Goal: Information Seeking & Learning: Compare options

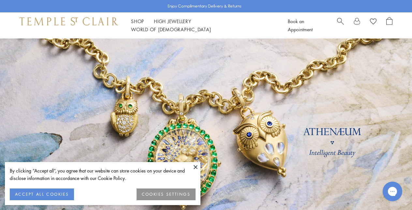
click at [197, 166] on button at bounding box center [196, 167] width 10 height 10
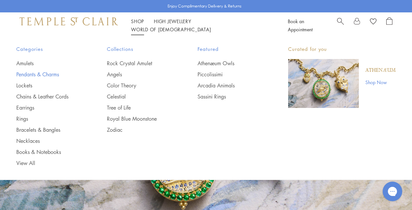
click at [37, 72] on link "Pendants & Charms" at bounding box center [48, 74] width 65 height 7
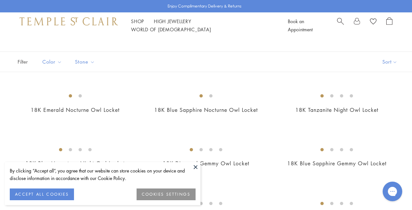
scroll to position [31, 0]
click at [197, 165] on button at bounding box center [196, 167] width 10 height 10
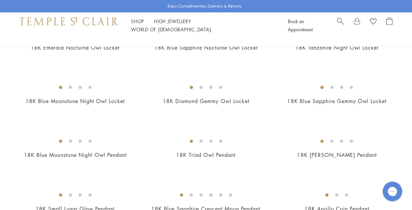
scroll to position [94, 0]
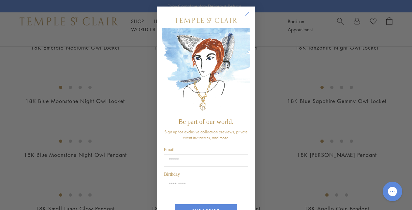
click at [245, 14] on circle "Close dialog" at bounding box center [248, 14] width 8 height 8
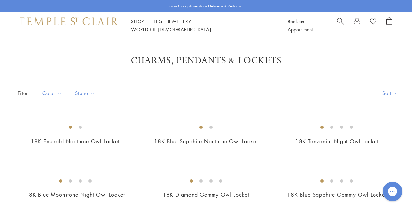
scroll to position [0, 0]
click at [88, 24] on img at bounding box center [69, 21] width 98 height 8
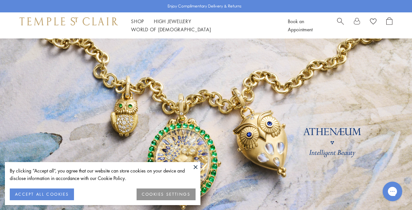
click at [196, 167] on button at bounding box center [196, 167] width 10 height 10
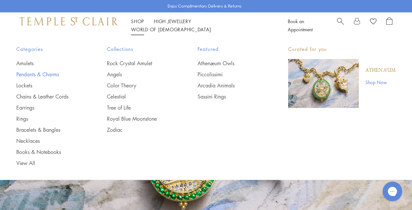
click at [33, 73] on link "Pendants & Charms" at bounding box center [48, 74] width 65 height 7
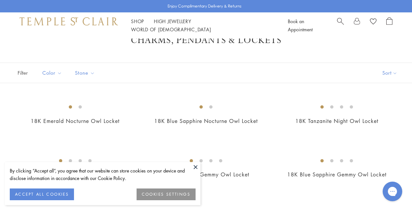
click at [195, 164] on button at bounding box center [196, 167] width 10 height 10
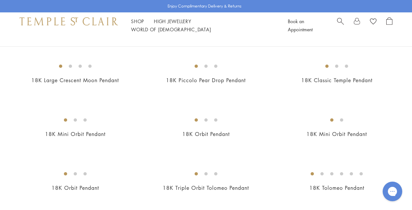
scroll to position [755, 0]
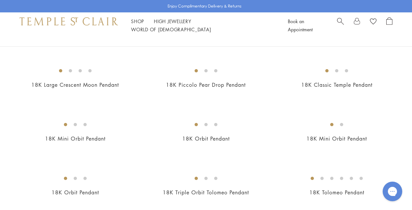
click at [0, 0] on img at bounding box center [0, 0] width 0 height 0
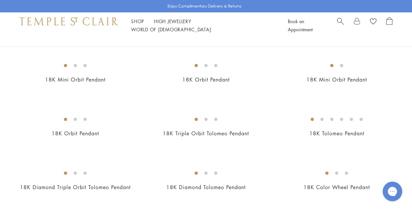
scroll to position [871, 0]
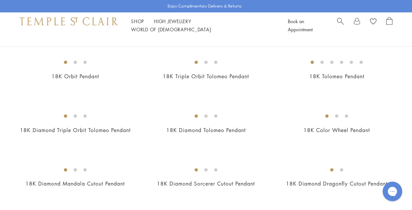
click at [0, 0] on img at bounding box center [0, 0] width 0 height 0
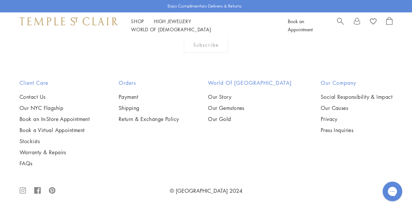
scroll to position [3556, 0]
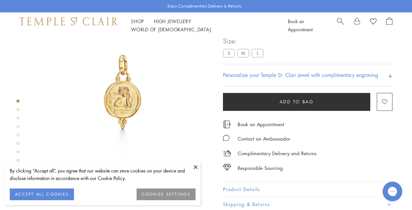
click at [190, 161] on img at bounding box center [123, 92] width 181 height 181
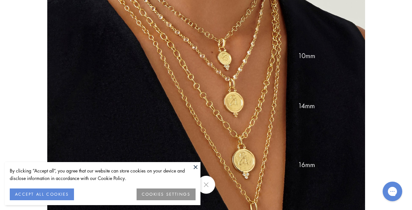
click at [194, 164] on button at bounding box center [196, 167] width 10 height 10
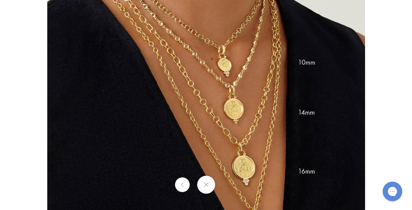
click at [211, 191] on button at bounding box center [206, 185] width 18 height 18
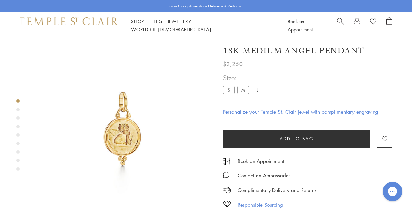
scroll to position [0, 0]
click at [229, 88] on label "S" at bounding box center [229, 90] width 12 height 8
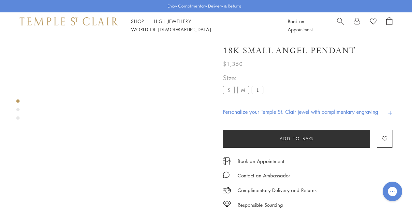
scroll to position [38, 0]
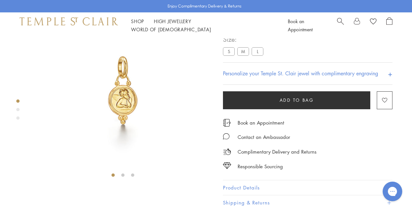
click at [18, 108] on div "Product gallery navigation" at bounding box center [17, 109] width 3 height 3
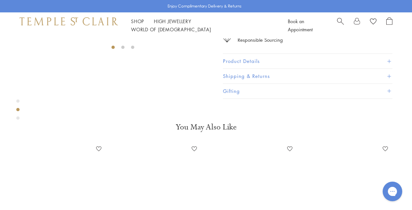
scroll to position [193, 0]
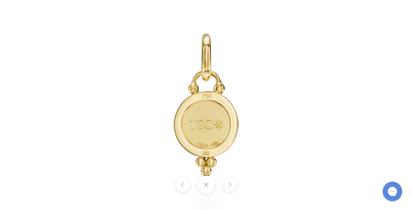
click at [204, 188] on button at bounding box center [206, 185] width 18 height 18
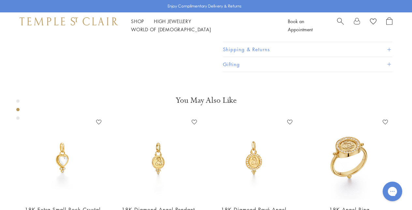
click at [18, 120] on div "Product gallery navigation" at bounding box center [17, 111] width 3 height 27
click at [17, 115] on div "Product gallery navigation" at bounding box center [17, 111] width 3 height 27
click at [18, 118] on div "Product gallery navigation" at bounding box center [17, 117] width 3 height 3
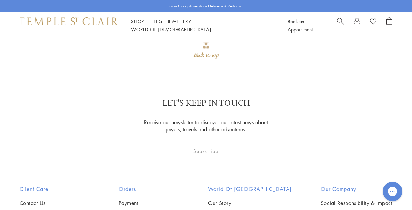
scroll to position [568, 0]
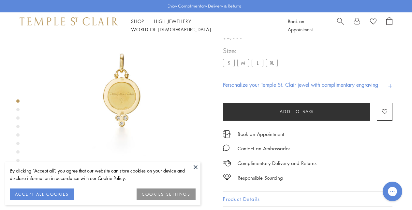
drag, startPoint x: 225, startPoint y: 61, endPoint x: 193, endPoint y: 136, distance: 81.8
click at [225, 61] on label "S" at bounding box center [229, 63] width 12 height 8
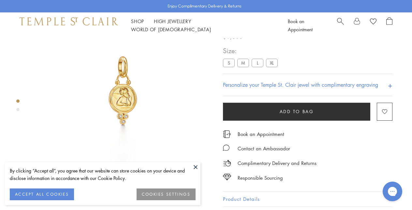
click at [197, 166] on button at bounding box center [196, 167] width 10 height 10
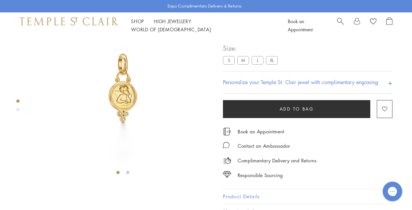
scroll to position [41, 0]
click at [122, 93] on img at bounding box center [123, 87] width 181 height 181
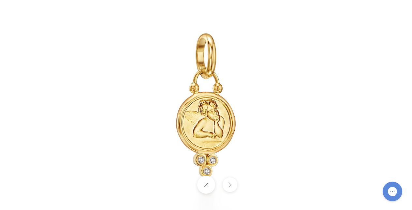
click at [241, 186] on div at bounding box center [206, 185] width 412 height 18
click at [208, 187] on button at bounding box center [206, 185] width 18 height 18
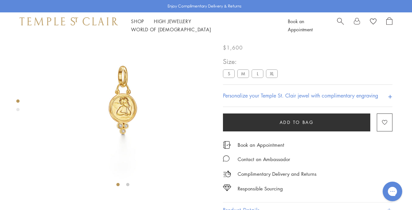
scroll to position [18, 0]
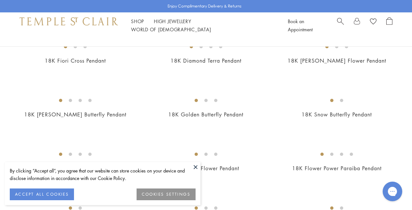
scroll to position [350, 0]
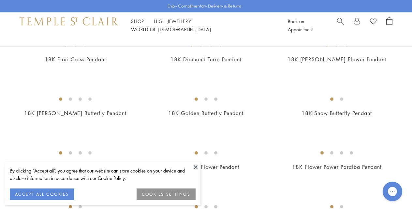
click at [199, 166] on button at bounding box center [196, 167] width 10 height 10
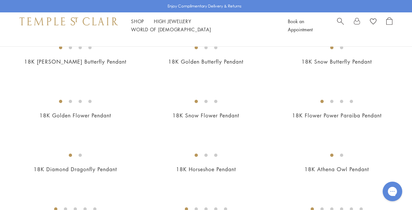
scroll to position [402, 0]
click at [0, 0] on img at bounding box center [0, 0] width 0 height 0
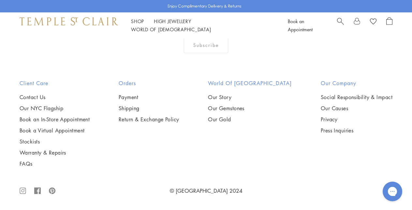
scroll to position [3044, 0]
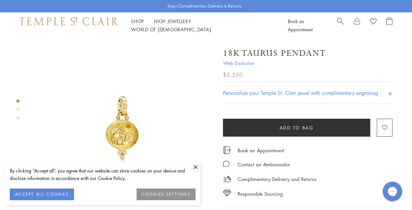
click at [195, 164] on button at bounding box center [196, 167] width 10 height 10
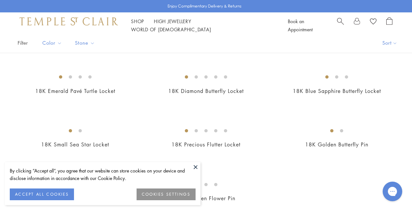
click at [196, 168] on button at bounding box center [196, 167] width 10 height 10
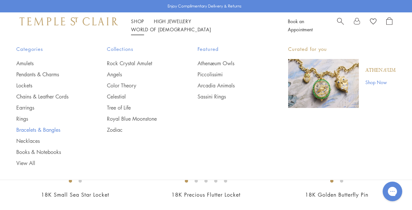
click at [39, 128] on link "Bracelets & Bangles" at bounding box center [48, 129] width 65 height 7
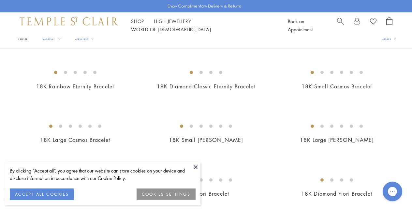
click at [196, 167] on button at bounding box center [196, 167] width 10 height 10
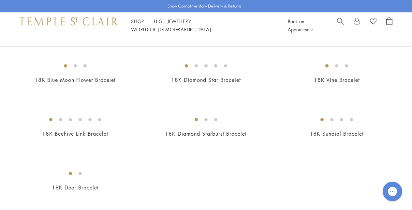
scroll to position [547, 0]
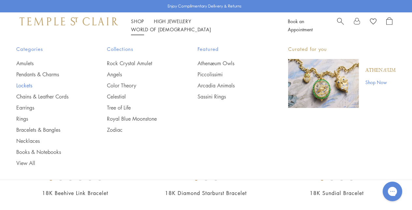
click at [28, 85] on link "Lockets" at bounding box center [48, 85] width 65 height 7
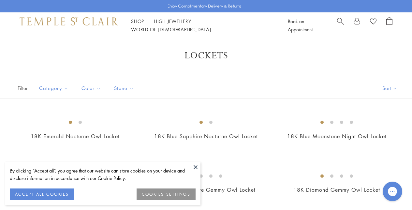
click at [195, 167] on button at bounding box center [196, 167] width 10 height 10
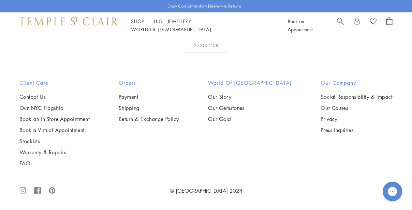
scroll to position [579, 0]
click at [0, 0] on img at bounding box center [0, 0] width 0 height 0
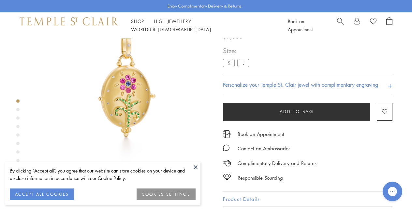
click at [195, 168] on button at bounding box center [196, 167] width 10 height 10
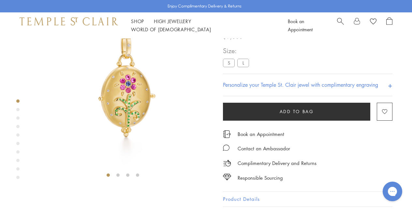
click at [18, 108] on div "Product gallery navigation" at bounding box center [17, 109] width 3 height 3
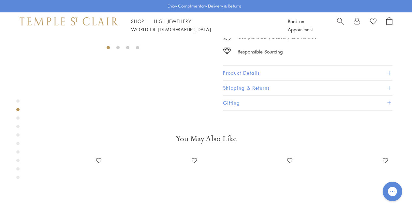
scroll to position [193, 0]
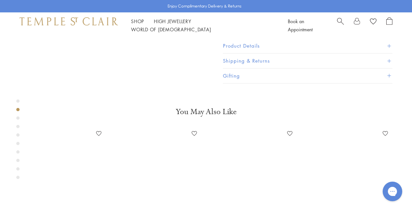
click at [19, 118] on div "Product gallery navigation" at bounding box center [17, 117] width 3 height 3
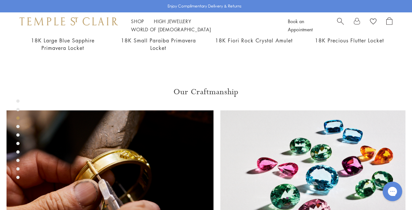
click at [18, 127] on div "Product gallery navigation" at bounding box center [17, 126] width 3 height 3
click at [19, 136] on div "Product gallery navigation" at bounding box center [17, 134] width 3 height 3
